Goal: Find specific page/section: Find specific page/section

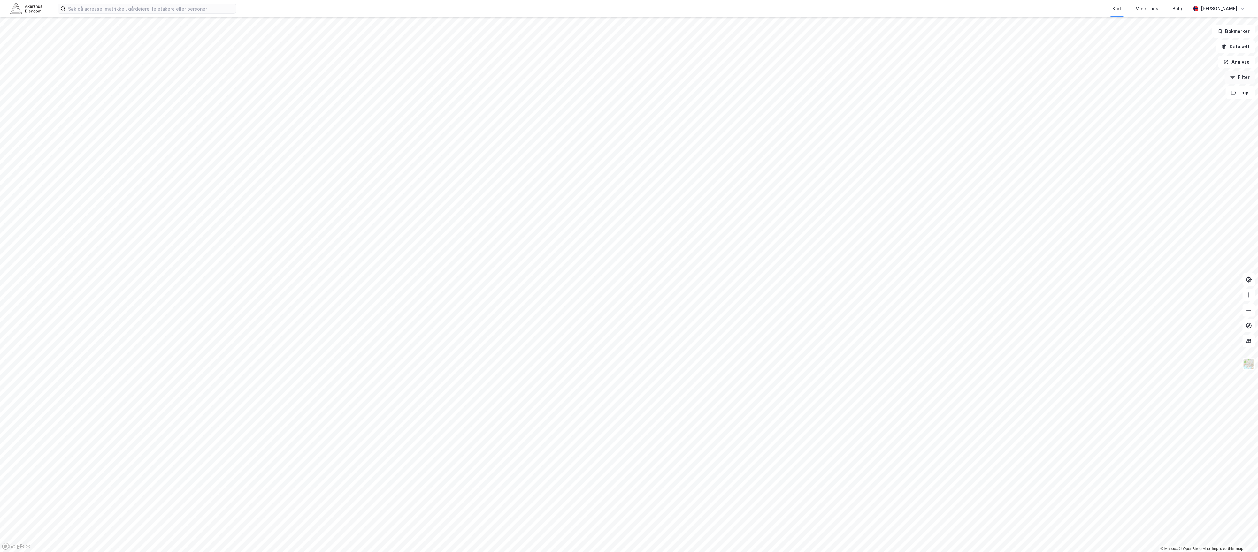
click at [530, 77] on button "Filter" at bounding box center [1240, 77] width 31 height 13
click at [530, 47] on button "Datasett" at bounding box center [1235, 46] width 39 height 13
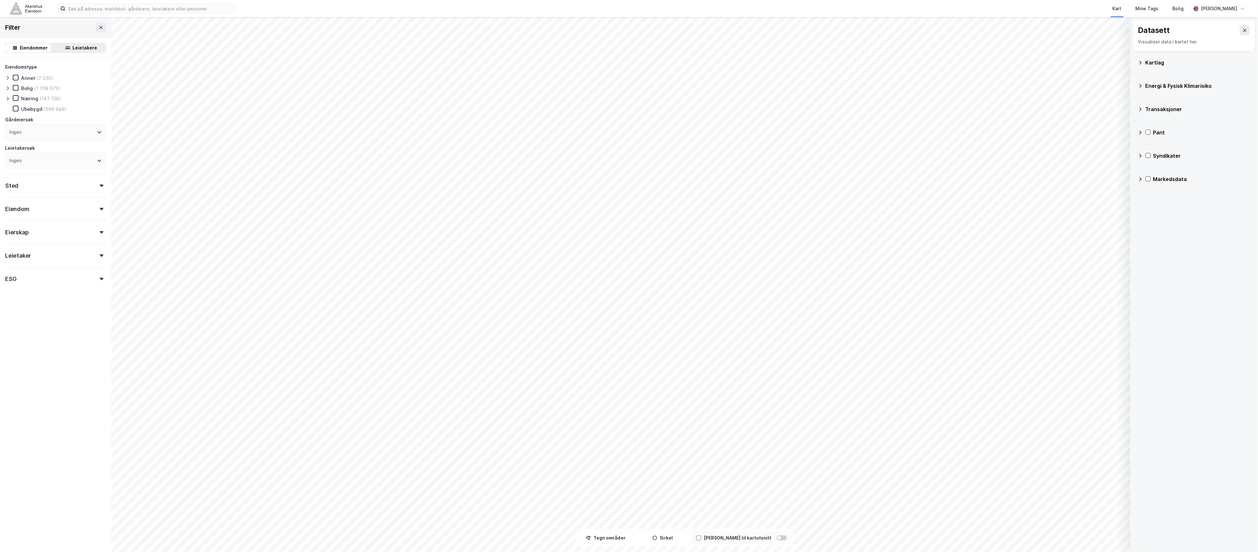
click at [530, 63] on icon at bounding box center [1140, 62] width 5 height 5
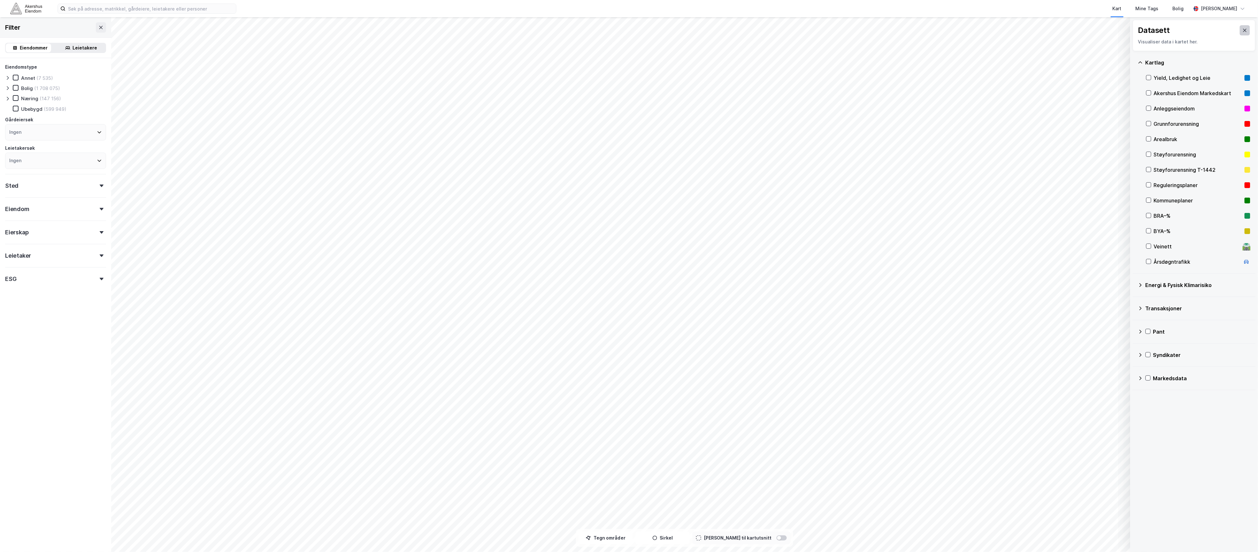
click at [530, 31] on button at bounding box center [1245, 30] width 10 height 10
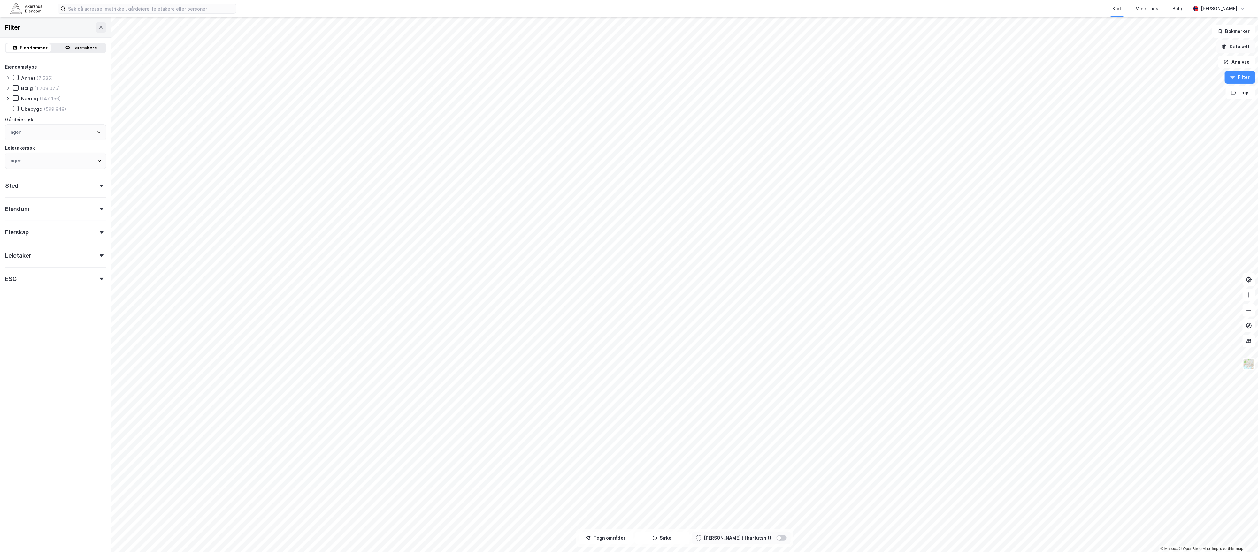
click at [530, 48] on button "Datasett" at bounding box center [1235, 46] width 39 height 13
click at [530, 65] on icon at bounding box center [1140, 62] width 5 height 5
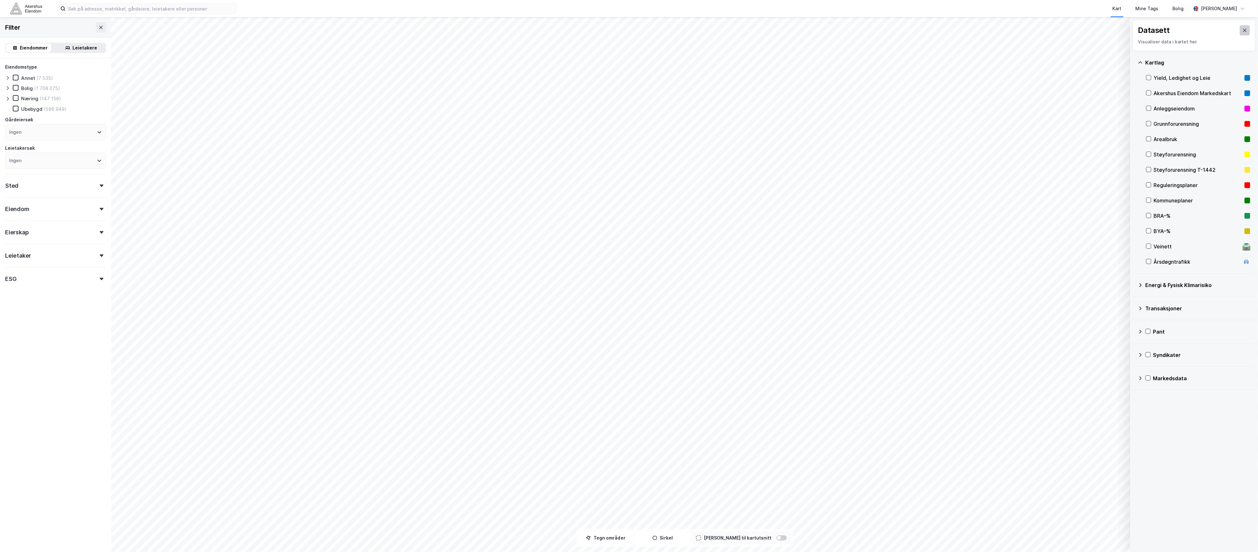
click at [530, 30] on icon at bounding box center [1245, 30] width 4 height 3
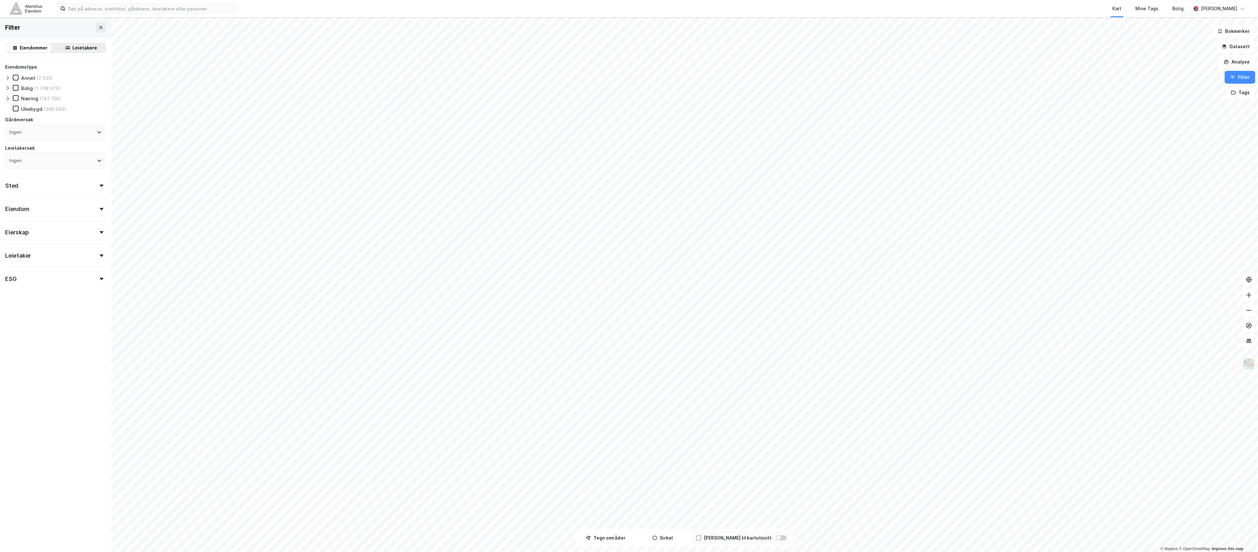
click at [530, 369] on img at bounding box center [1249, 364] width 12 height 12
click at [530, 222] on div "Lyst" at bounding box center [1199, 227] width 82 height 18
